Goal: Information Seeking & Learning: Check status

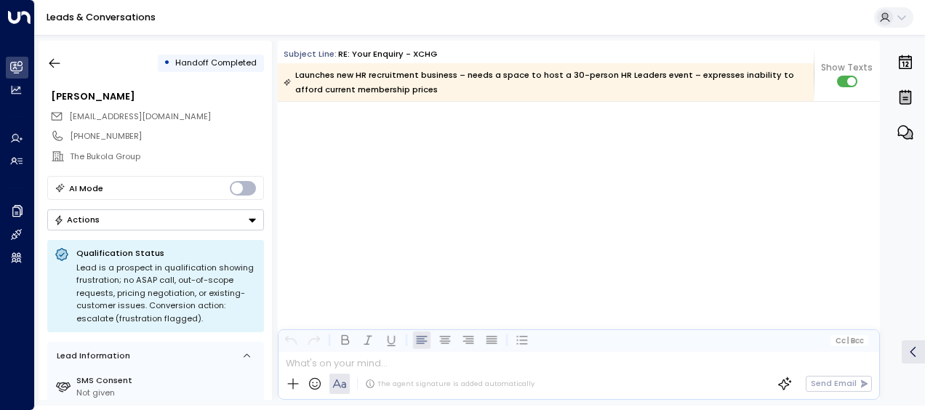
click at [57, 52] on button "button" at bounding box center [54, 63] width 26 height 26
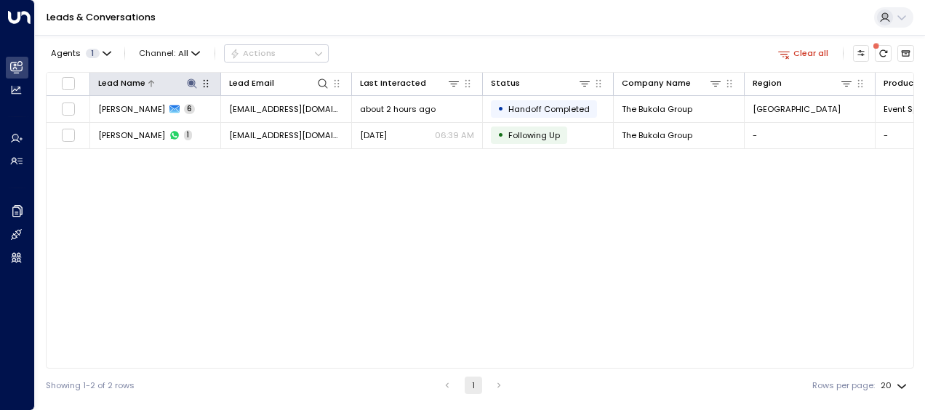
click at [189, 81] on icon at bounding box center [191, 83] width 9 height 9
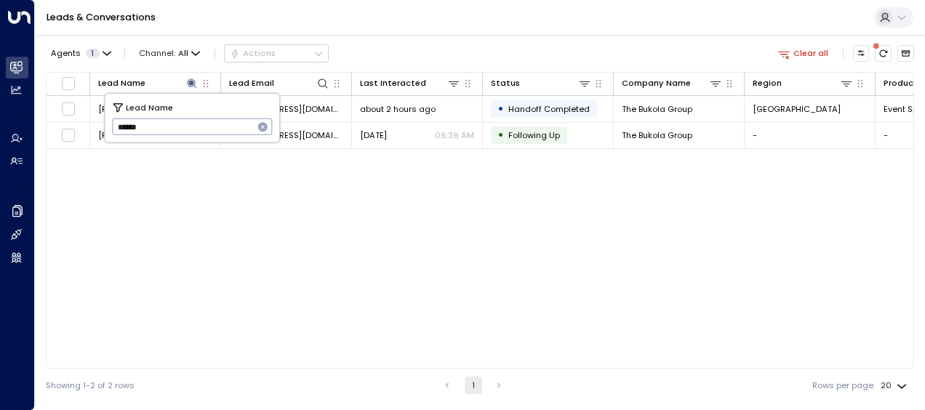
click at [260, 125] on icon "button" at bounding box center [262, 126] width 9 height 9
click at [260, 125] on input "text" at bounding box center [192, 127] width 161 height 24
paste input "**********"
type input "**********"
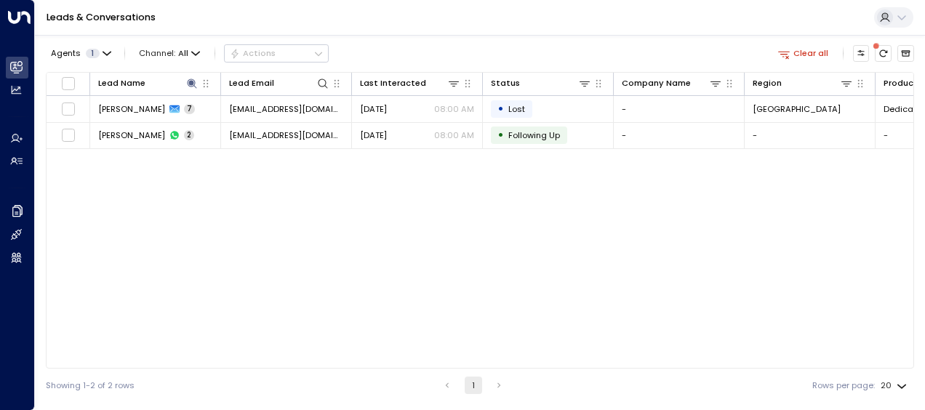
click at [377, 259] on div "Lead Name Lead Email Last Interacted Status Company Name Region Product # of pe…" at bounding box center [480, 220] width 868 height 297
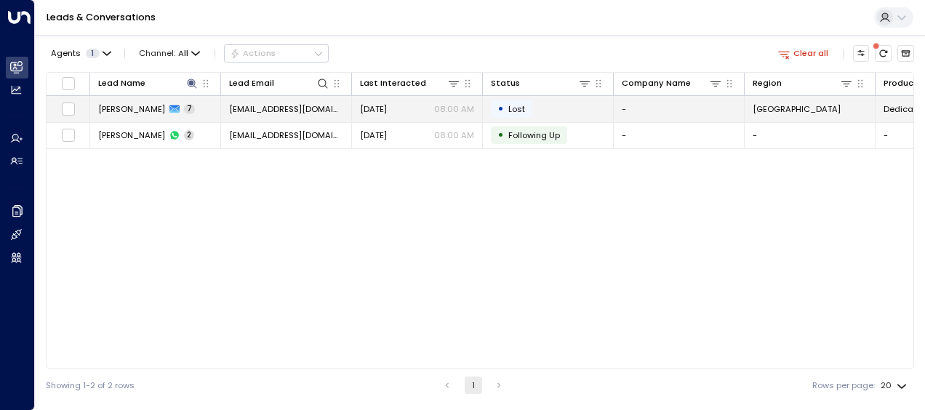
click at [532, 108] on td "• Lost" at bounding box center [548, 108] width 131 height 25
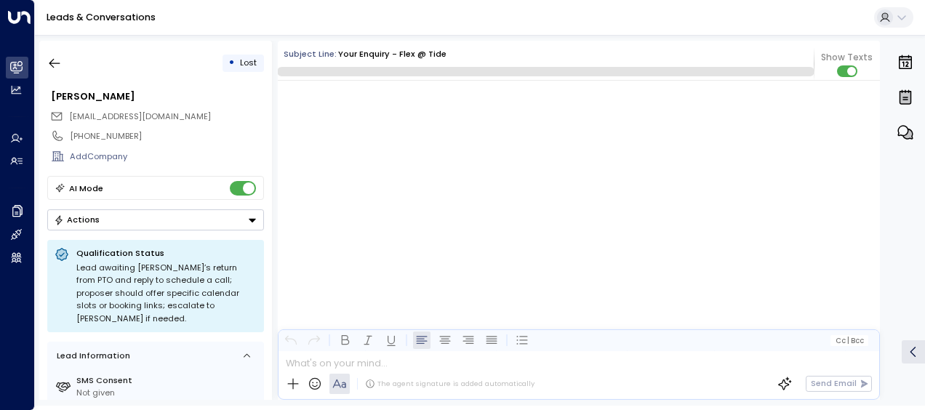
scroll to position [3834, 0]
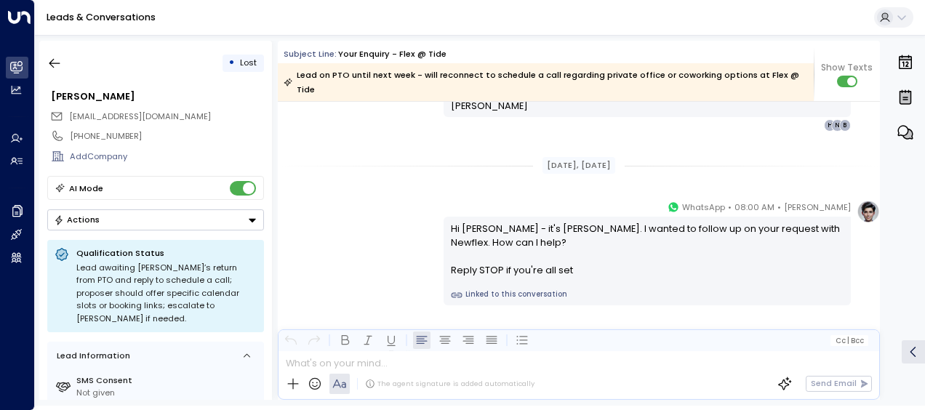
click at [573, 255] on div "Hi [PERSON_NAME] - it's [PERSON_NAME]. I wanted to follow up on your request wi…" at bounding box center [647, 250] width 393 height 56
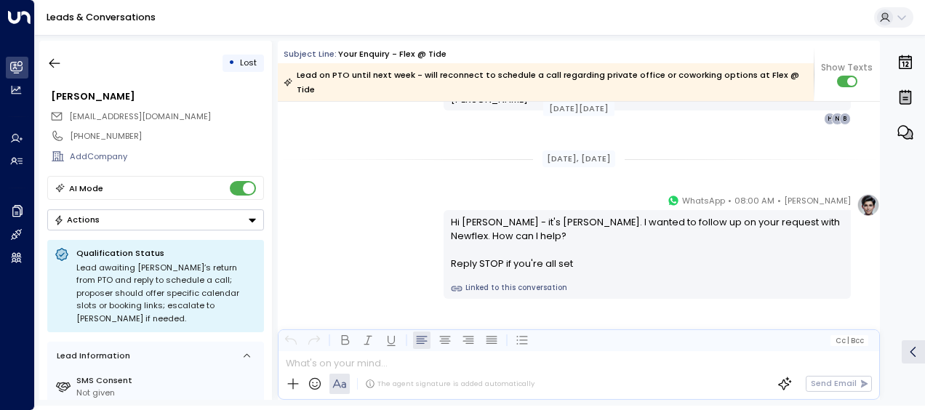
scroll to position [3841, 0]
drag, startPoint x: 297, startPoint y: 77, endPoint x: 796, endPoint y: 74, distance: 498.9
click at [796, 74] on div "Lead on PTO until next week - will reconnect to schedule a call regarding priva…" at bounding box center [545, 82] width 523 height 29
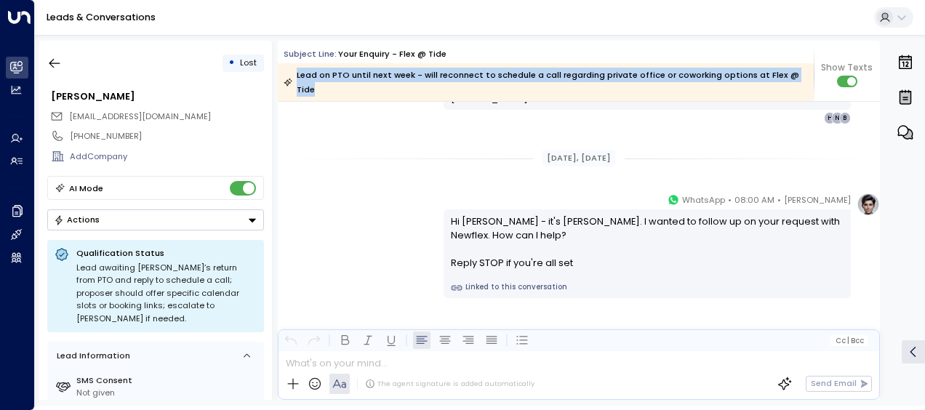
click at [795, 74] on div "Lead on PTO until next week - will reconnect to schedule a call regarding priva…" at bounding box center [545, 82] width 523 height 29
copy div "Lead on PTO until next week - will reconnect to schedule a call regarding priva…"
click at [55, 71] on button "button" at bounding box center [54, 63] width 26 height 26
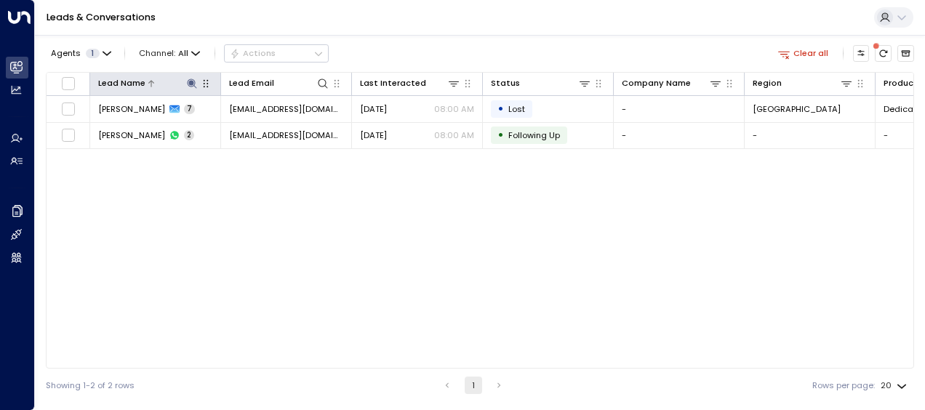
click at [191, 81] on icon at bounding box center [191, 83] width 9 height 9
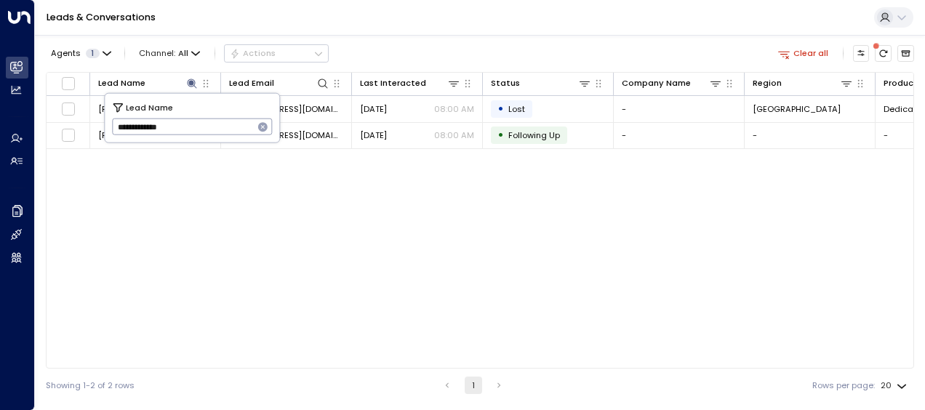
click at [261, 124] on icon "button" at bounding box center [262, 126] width 9 height 9
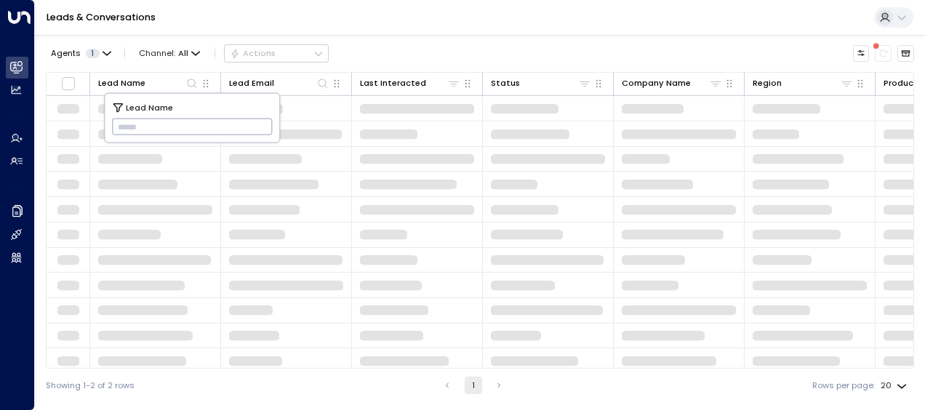
click at [261, 124] on input "text" at bounding box center [192, 127] width 161 height 24
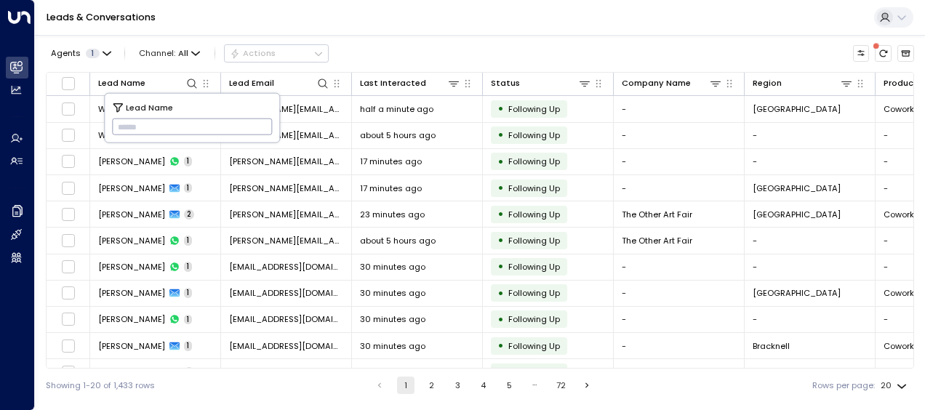
paste input "**********"
type input "**********"
click at [261, 124] on icon "button" at bounding box center [262, 126] width 9 height 9
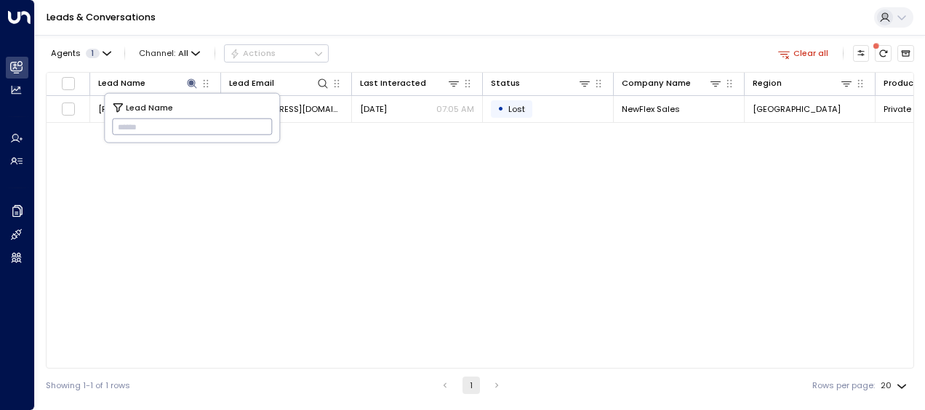
click at [261, 124] on input "text" at bounding box center [192, 127] width 161 height 24
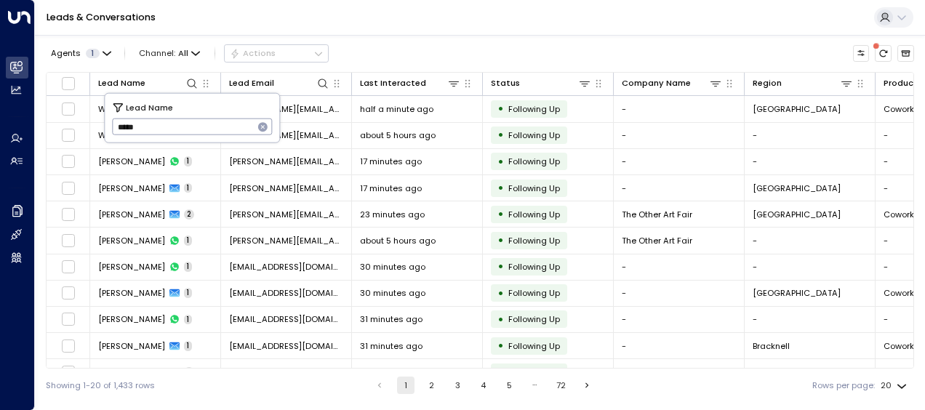
type input "******"
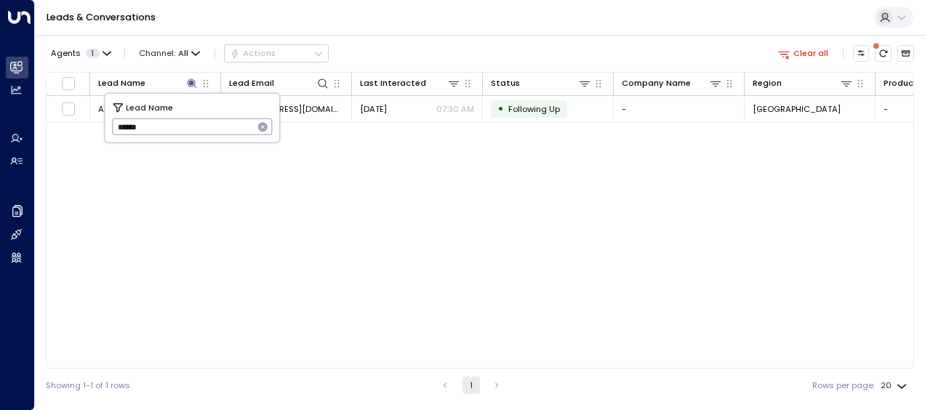
click at [436, 320] on div "Lead Name Lead Email Last Interacted Status Company Name Region Product # of pe…" at bounding box center [480, 220] width 868 height 297
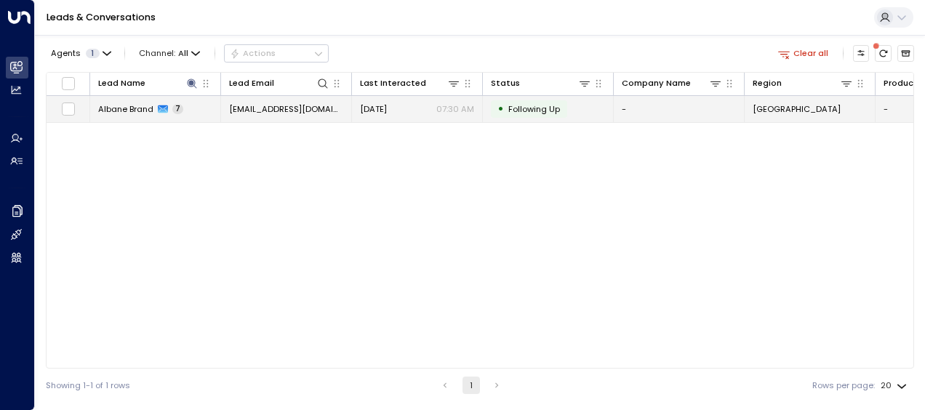
click at [535, 112] on span "Following Up" at bounding box center [534, 109] width 52 height 12
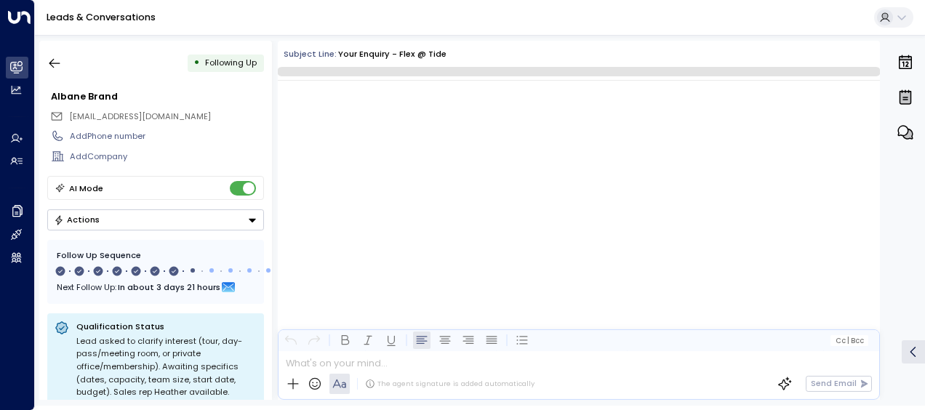
scroll to position [4042, 0]
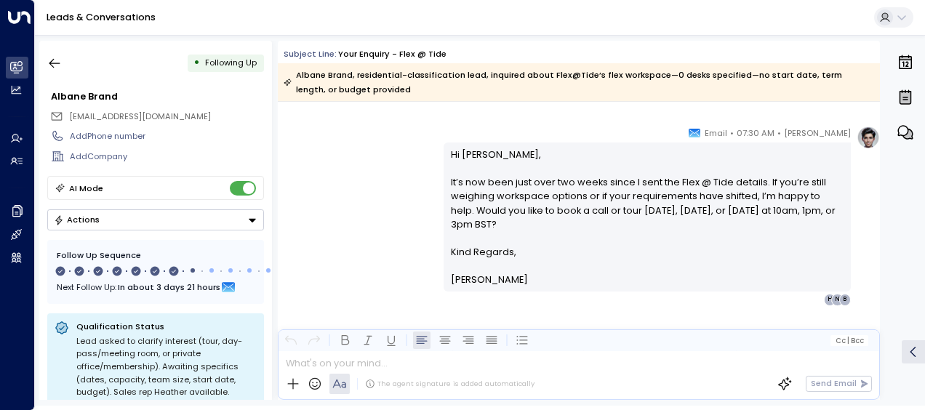
click at [397, 208] on div "[PERSON_NAME] • 07:30 AM • Email Hi [PERSON_NAME], It’s now been just over two …" at bounding box center [579, 216] width 602 height 180
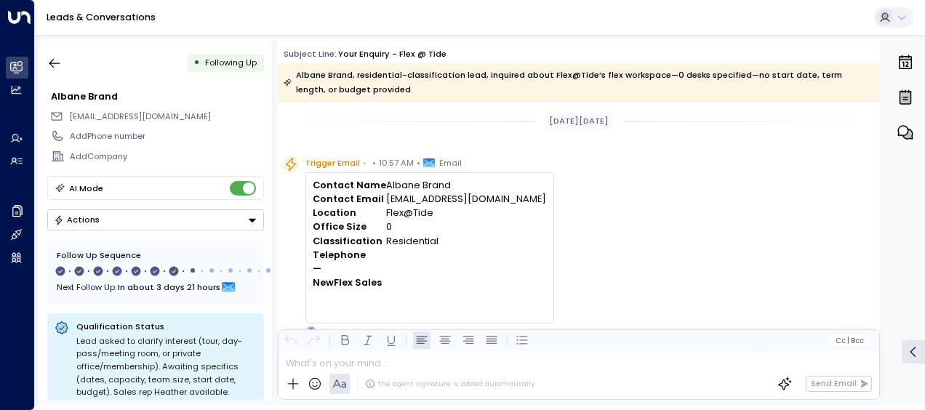
scroll to position [0, 0]
drag, startPoint x: 880, startPoint y: 122, endPoint x: 880, endPoint y: 148, distance: 25.5
click at [880, 148] on div "[DATE][DATE] Trigger Email • • 10:57 AM • Email Contact Name [PERSON_NAME] Cont…" at bounding box center [579, 251] width 602 height 298
click at [739, 177] on div "Trigger Email • • 10:57 AM • Email Contact Name [PERSON_NAME] Contact Email [EM…" at bounding box center [581, 247] width 598 height 182
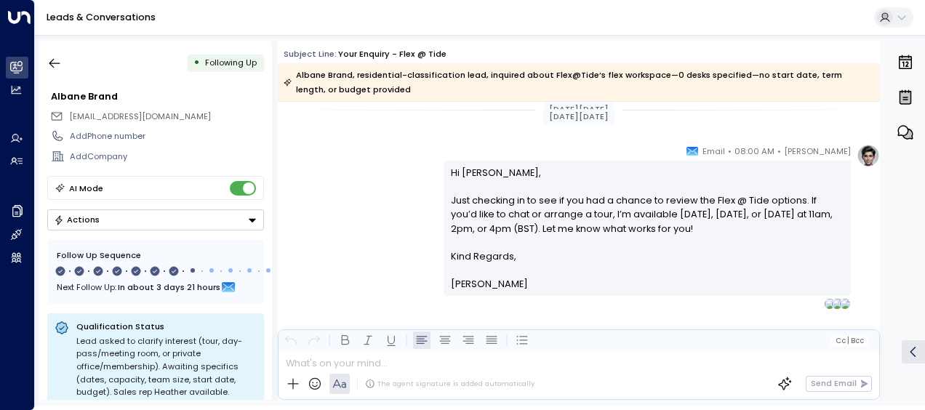
drag, startPoint x: 876, startPoint y: 115, endPoint x: 833, endPoint y: 439, distance: 327.2
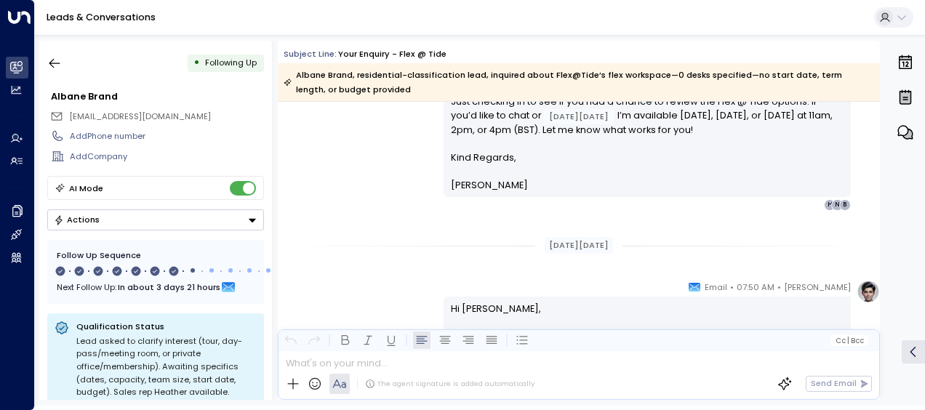
click at [418, 263] on div "[DATE][DATE]" at bounding box center [579, 245] width 602 height 40
